Goal: Book appointment/travel/reservation

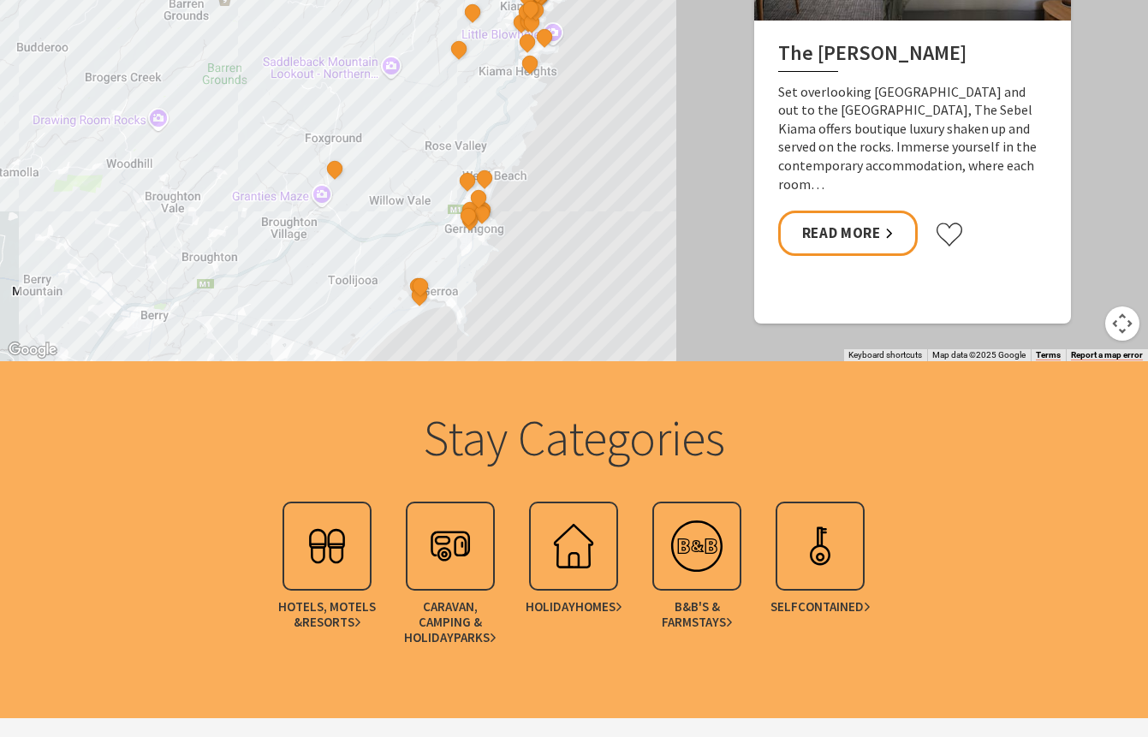
scroll to position [1716, 0]
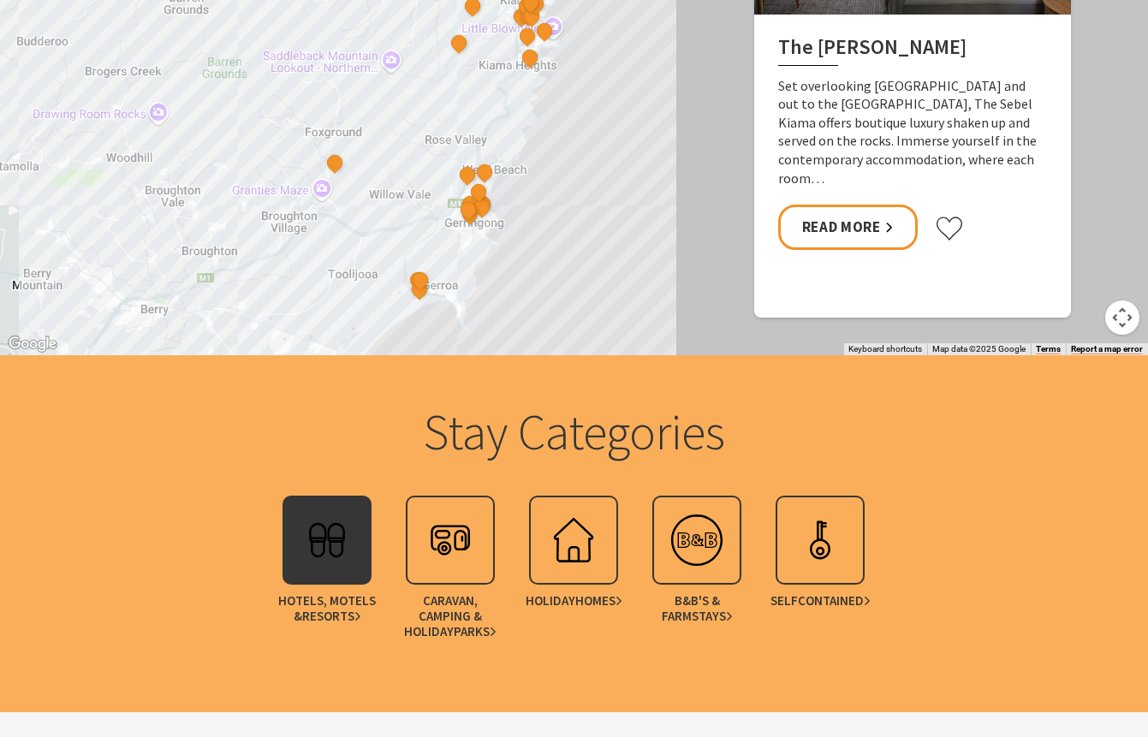
click at [319, 567] on img at bounding box center [327, 540] width 69 height 69
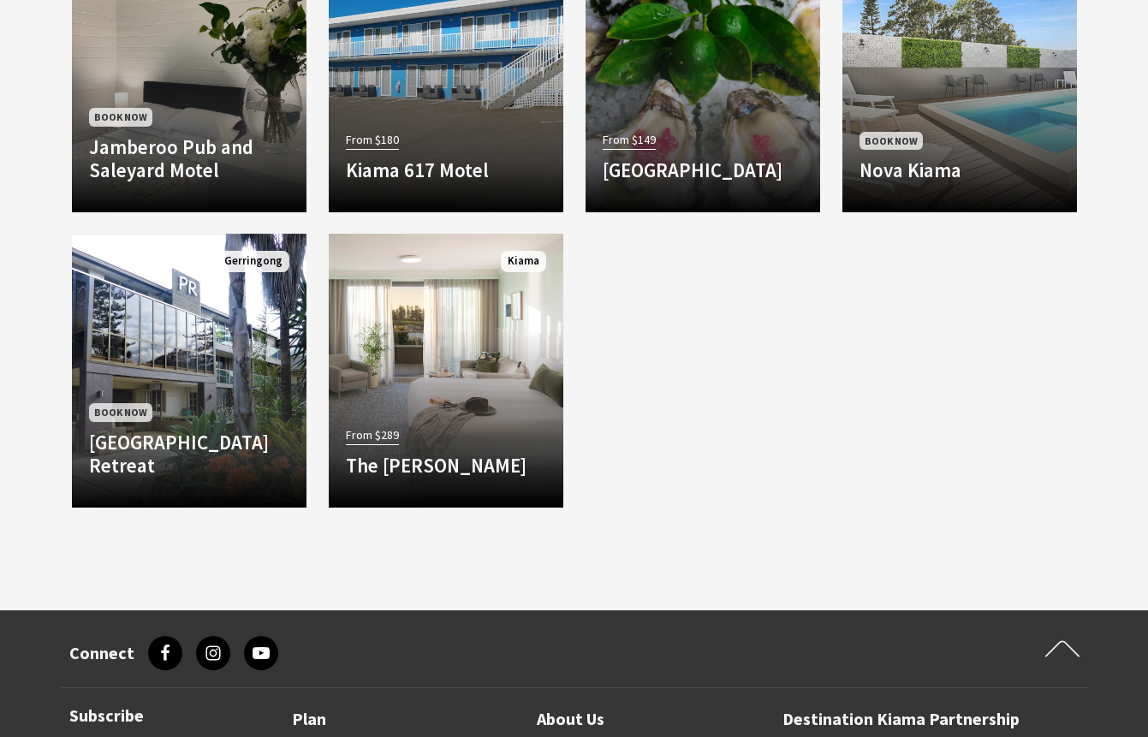
scroll to position [1520, 0]
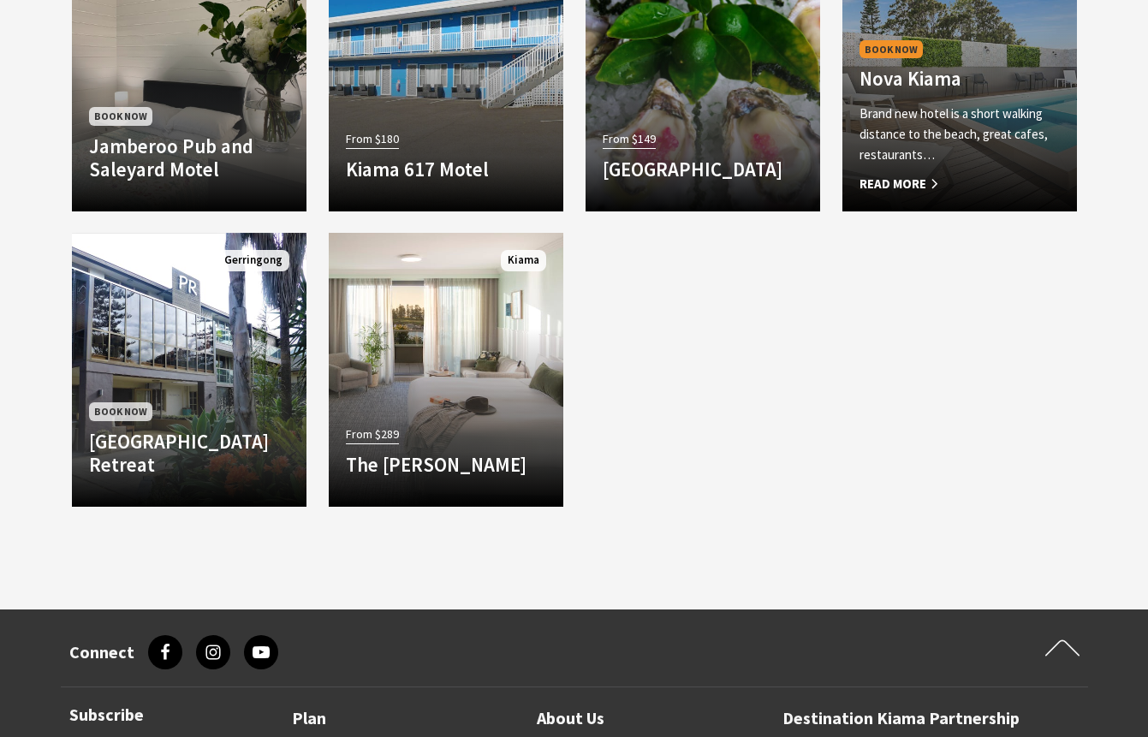
click at [890, 74] on h4 "Nova Kiama" at bounding box center [960, 79] width 200 height 24
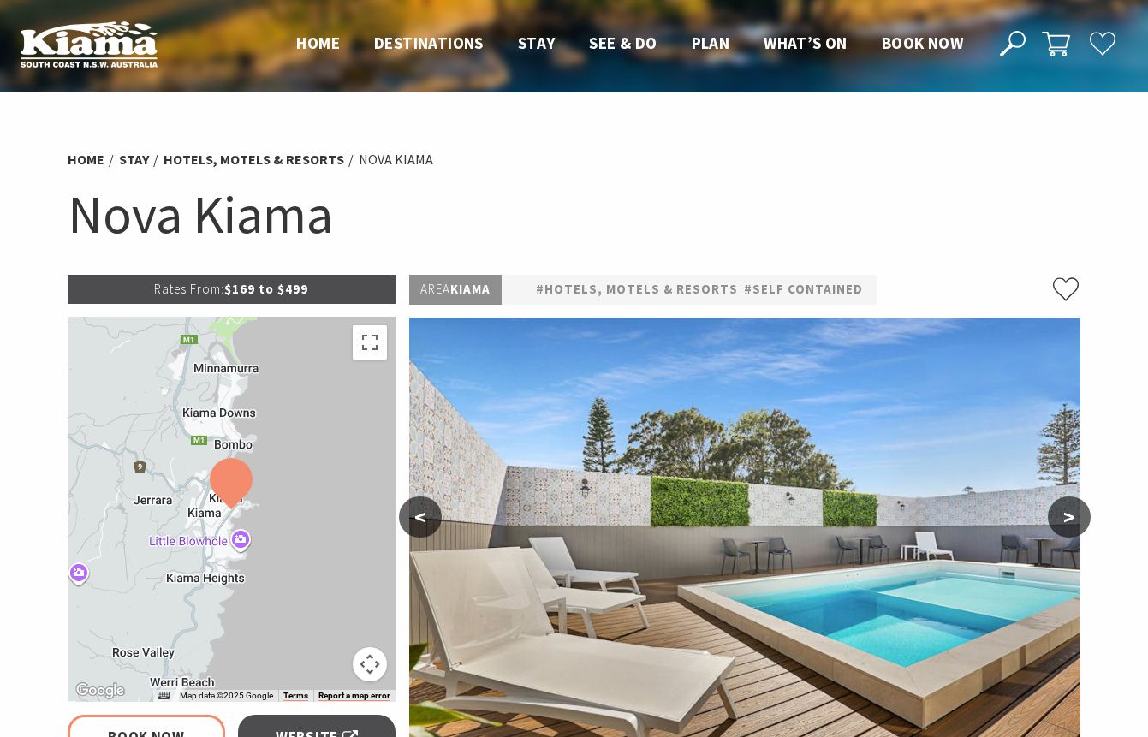
select select "3"
select select "2"
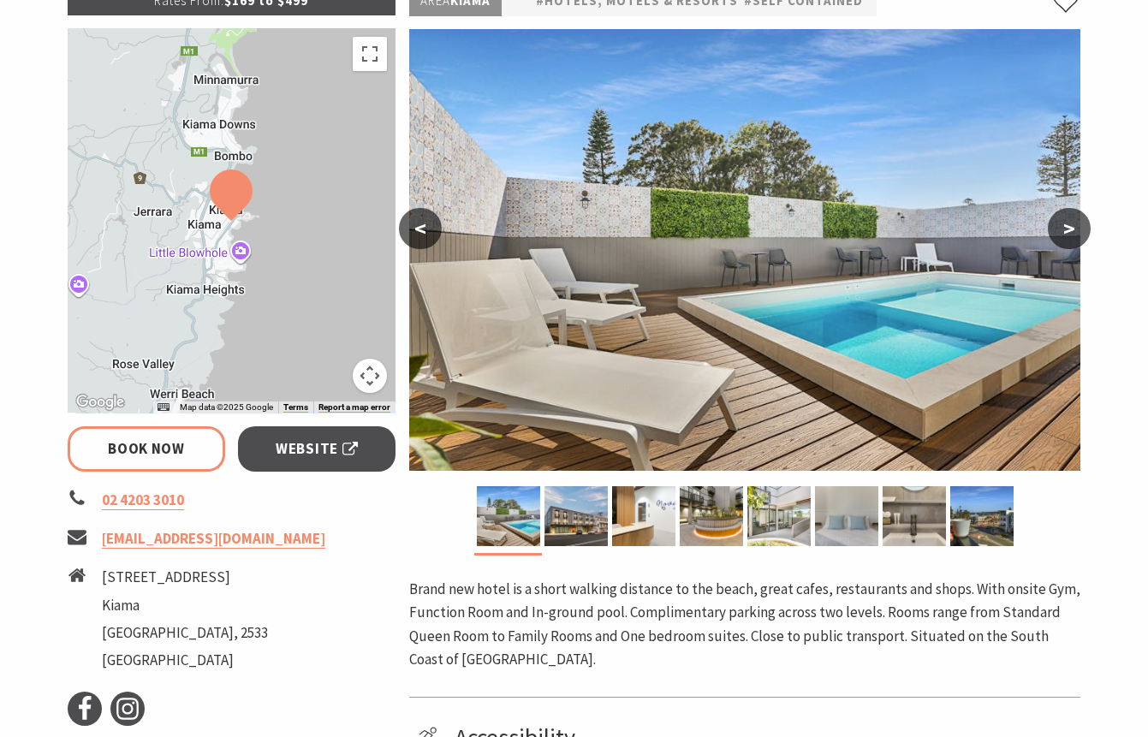
scroll to position [283, 0]
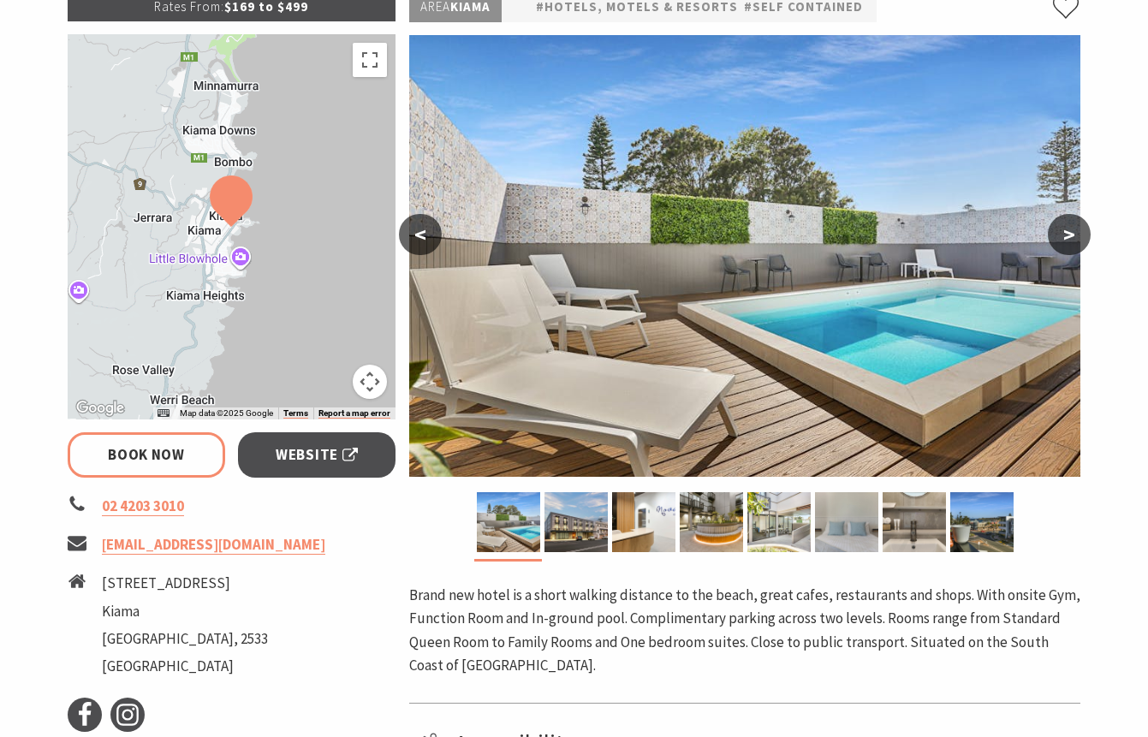
click at [1060, 235] on button ">" at bounding box center [1069, 234] width 43 height 41
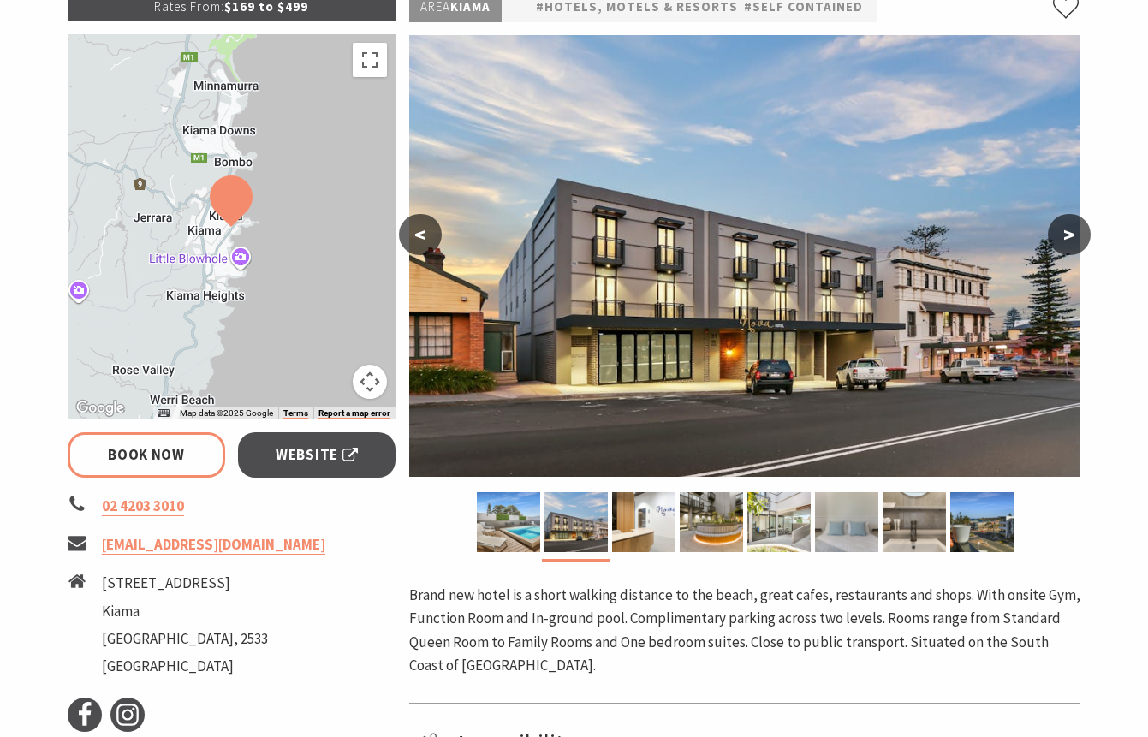
click at [1060, 235] on button ">" at bounding box center [1069, 234] width 43 height 41
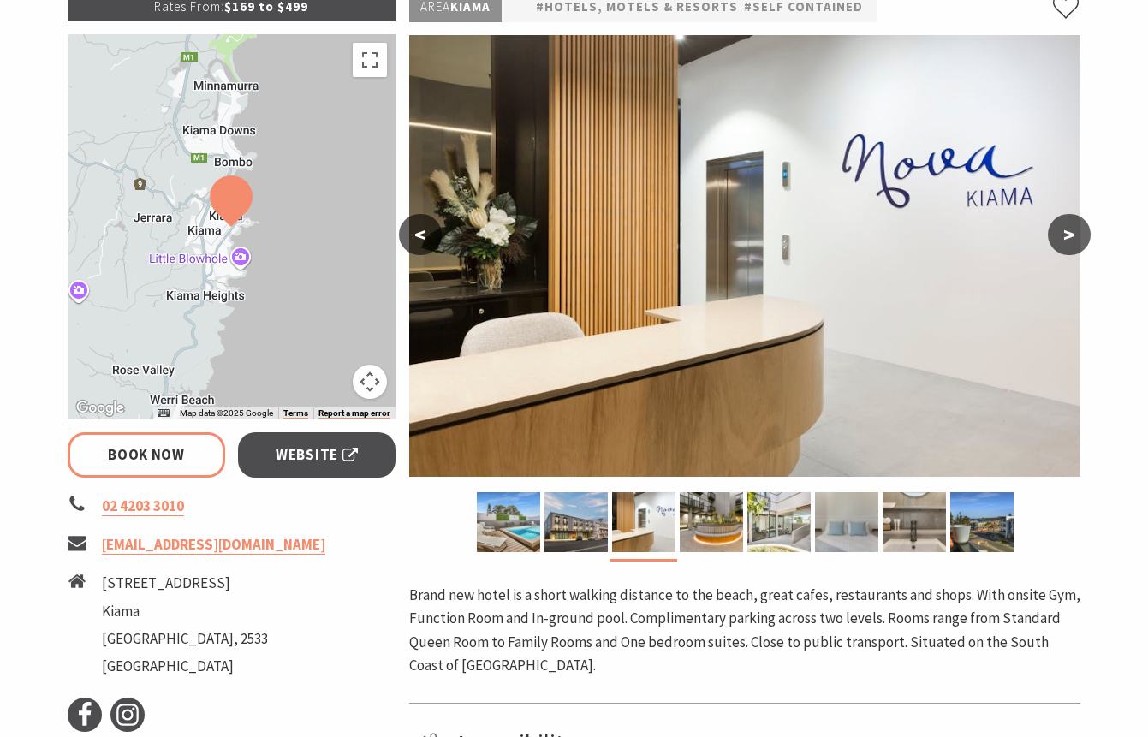
click at [1060, 235] on button ">" at bounding box center [1069, 234] width 43 height 41
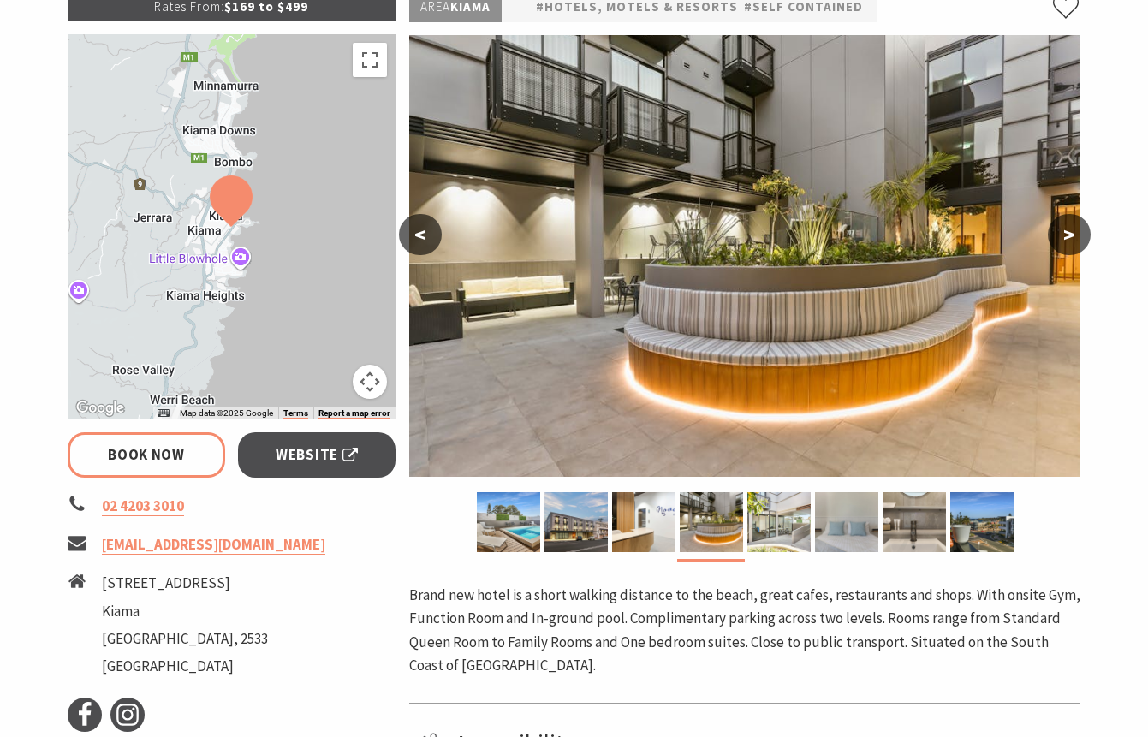
click at [1060, 235] on button ">" at bounding box center [1069, 234] width 43 height 41
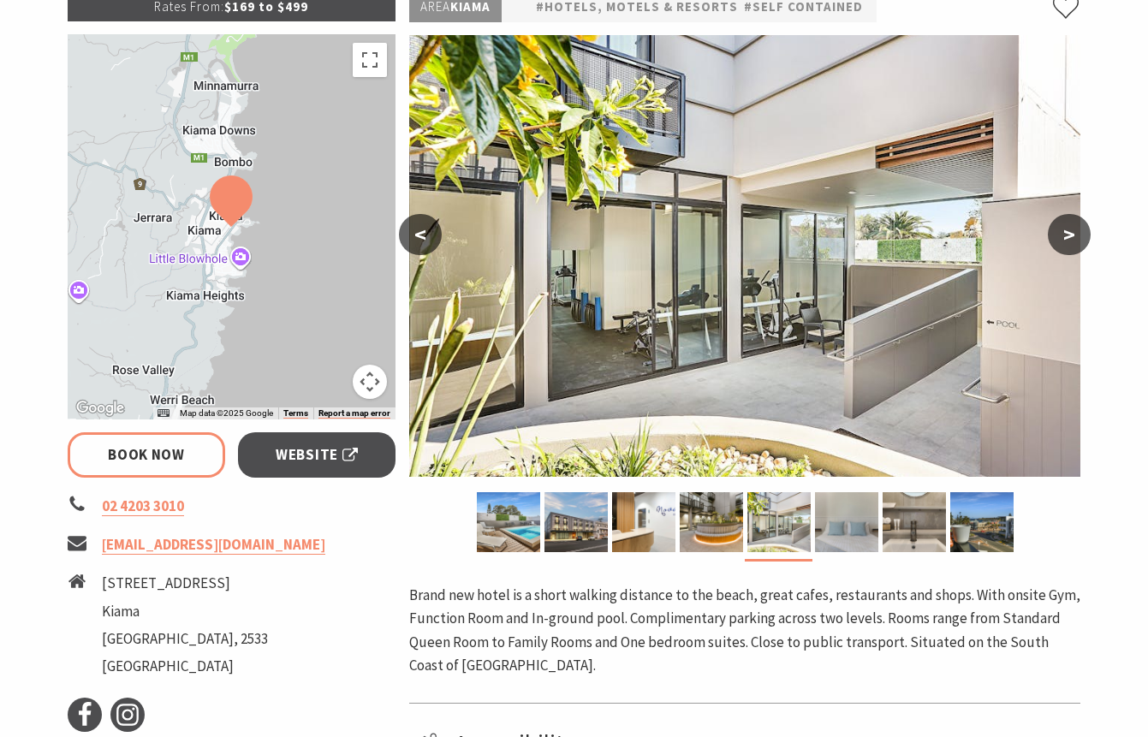
click at [1060, 235] on button ">" at bounding box center [1069, 234] width 43 height 41
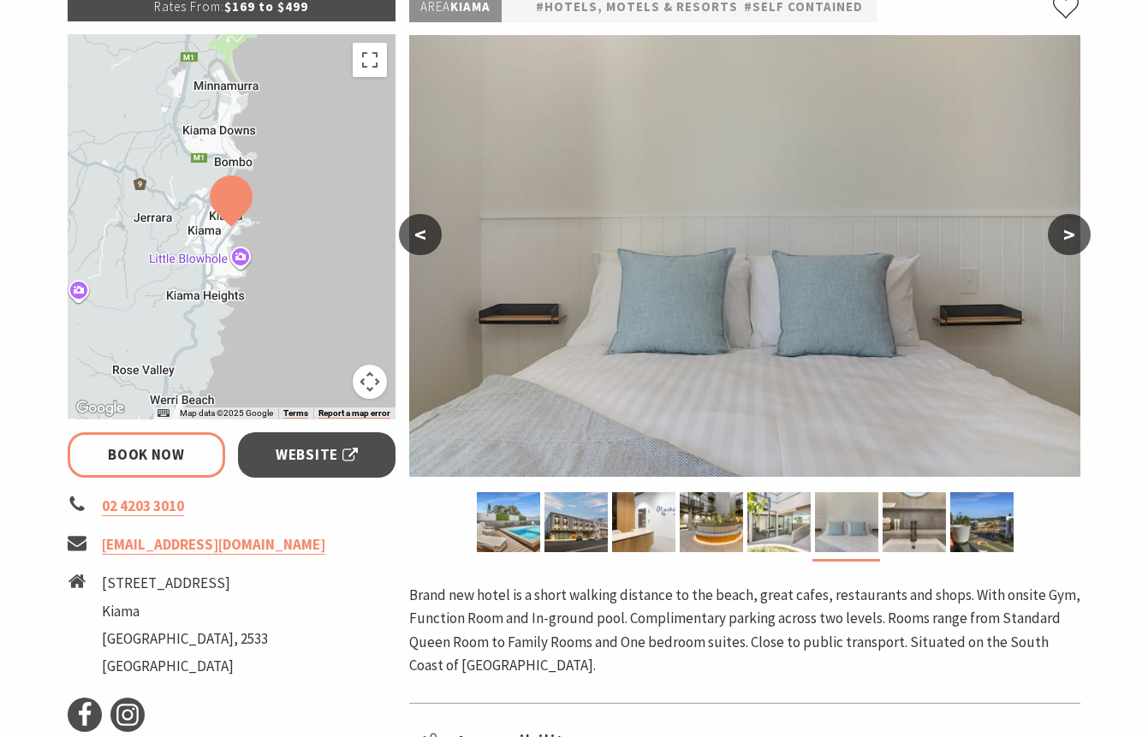
click at [1060, 235] on button ">" at bounding box center [1069, 234] width 43 height 41
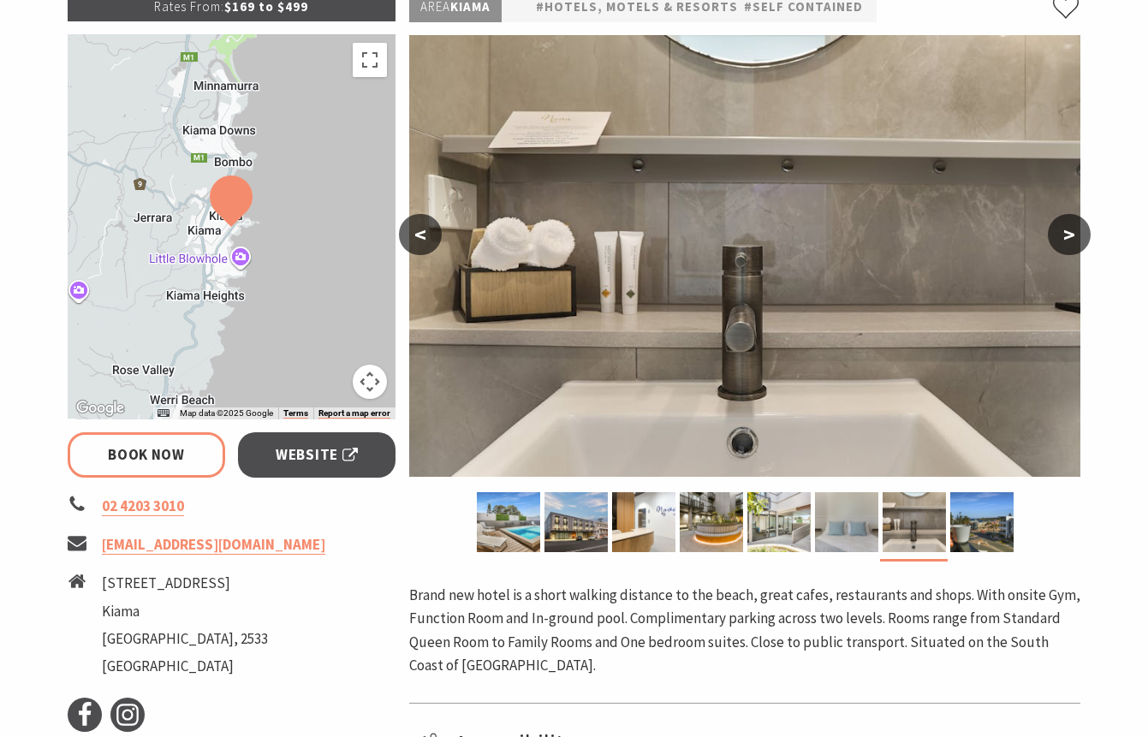
click at [1060, 235] on button ">" at bounding box center [1069, 234] width 43 height 41
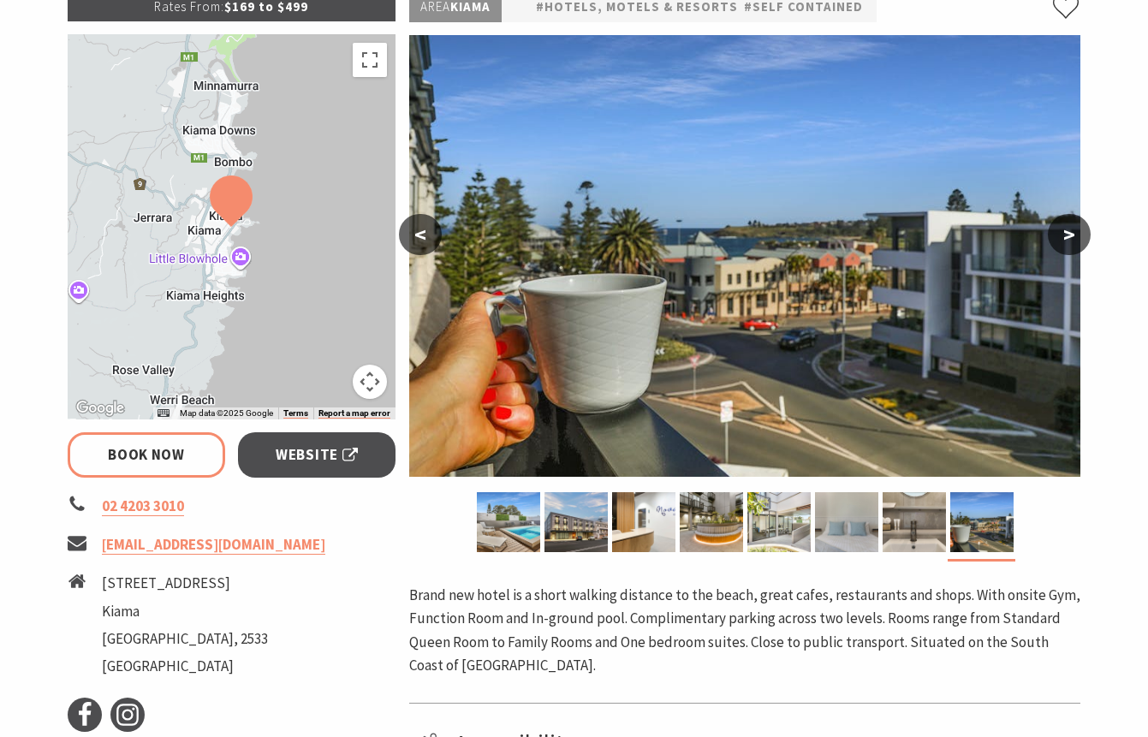
click at [1060, 235] on button ">" at bounding box center [1069, 234] width 43 height 41
